Goal: Task Accomplishment & Management: Use online tool/utility

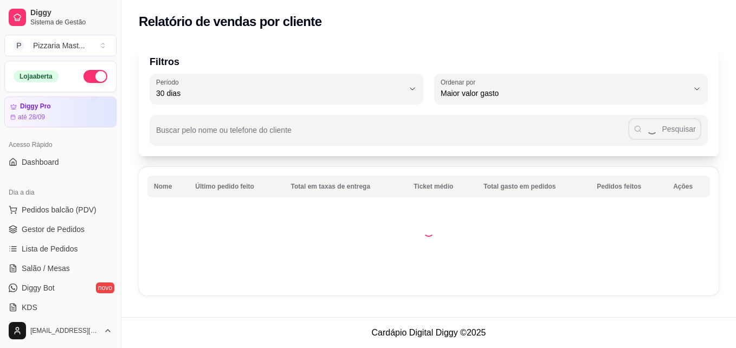
select select "30"
select select "HIGHEST_TOTAL_SPENT_WITH_ORDERS"
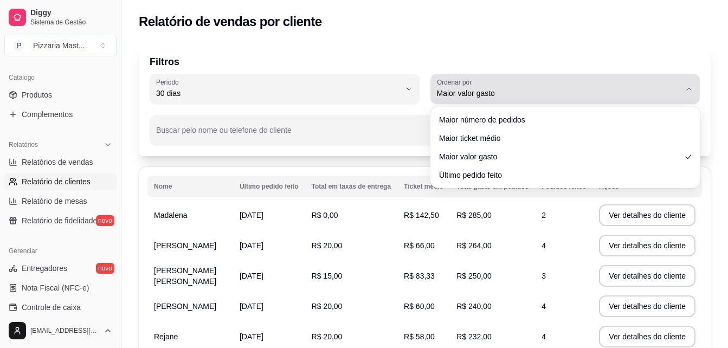
click at [452, 99] on div "Maior valor gasto" at bounding box center [559, 89] width 244 height 22
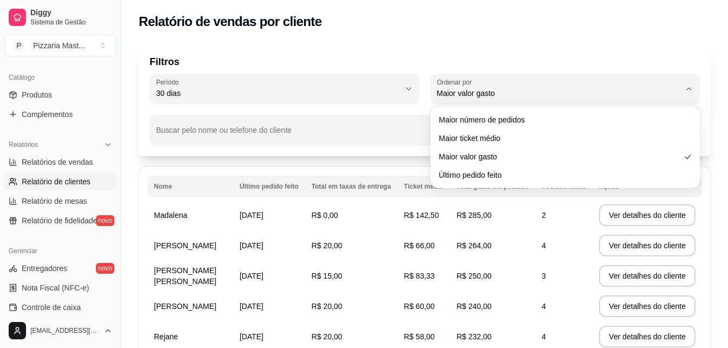
click at [467, 128] on ul "Maior número de pedidos Maior ticket médio Maior valor gasto Último pedido feito" at bounding box center [564, 147] width 261 height 73
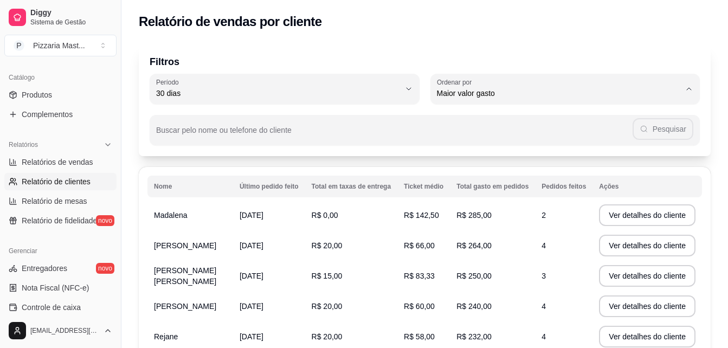
click at [466, 114] on span "Maior número de pedidos" at bounding box center [560, 119] width 232 height 10
type input "HIGHEST_ORDER_COUNT"
select select "HIGHEST_ORDER_COUNT"
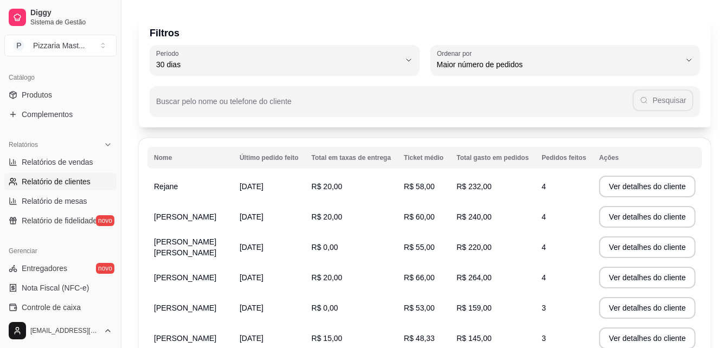
scroll to position [29, 0]
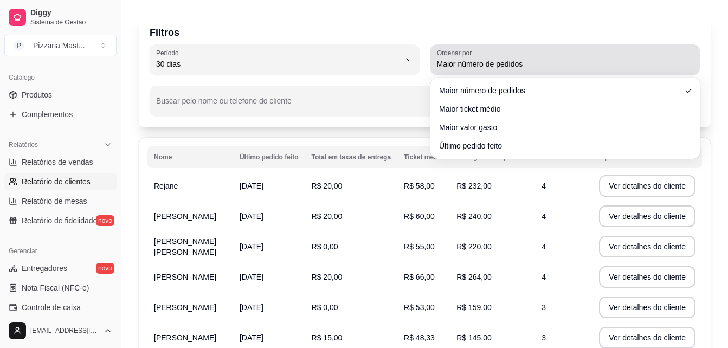
click at [449, 71] on button "Ordenar por Maior número de pedidos" at bounding box center [565, 59] width 270 height 30
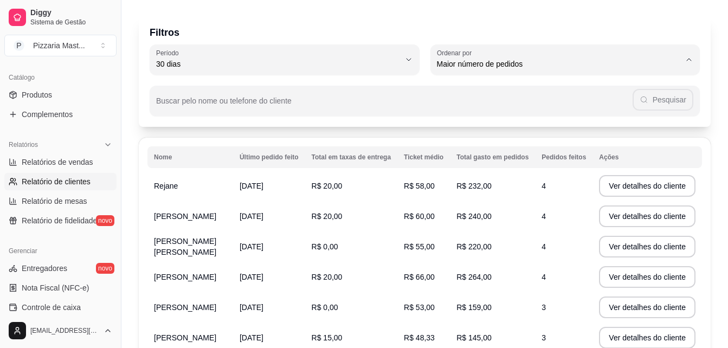
click at [458, 128] on span "Maior valor gasto" at bounding box center [560, 125] width 232 height 10
type input "HIGHEST_TOTAL_SPENT_WITH_ORDERS"
select select "HIGHEST_TOTAL_SPENT_WITH_ORDERS"
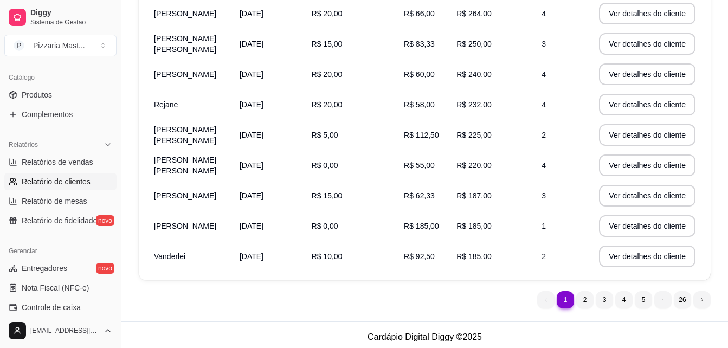
scroll to position [236, 0]
